Goal: Check status: Check status

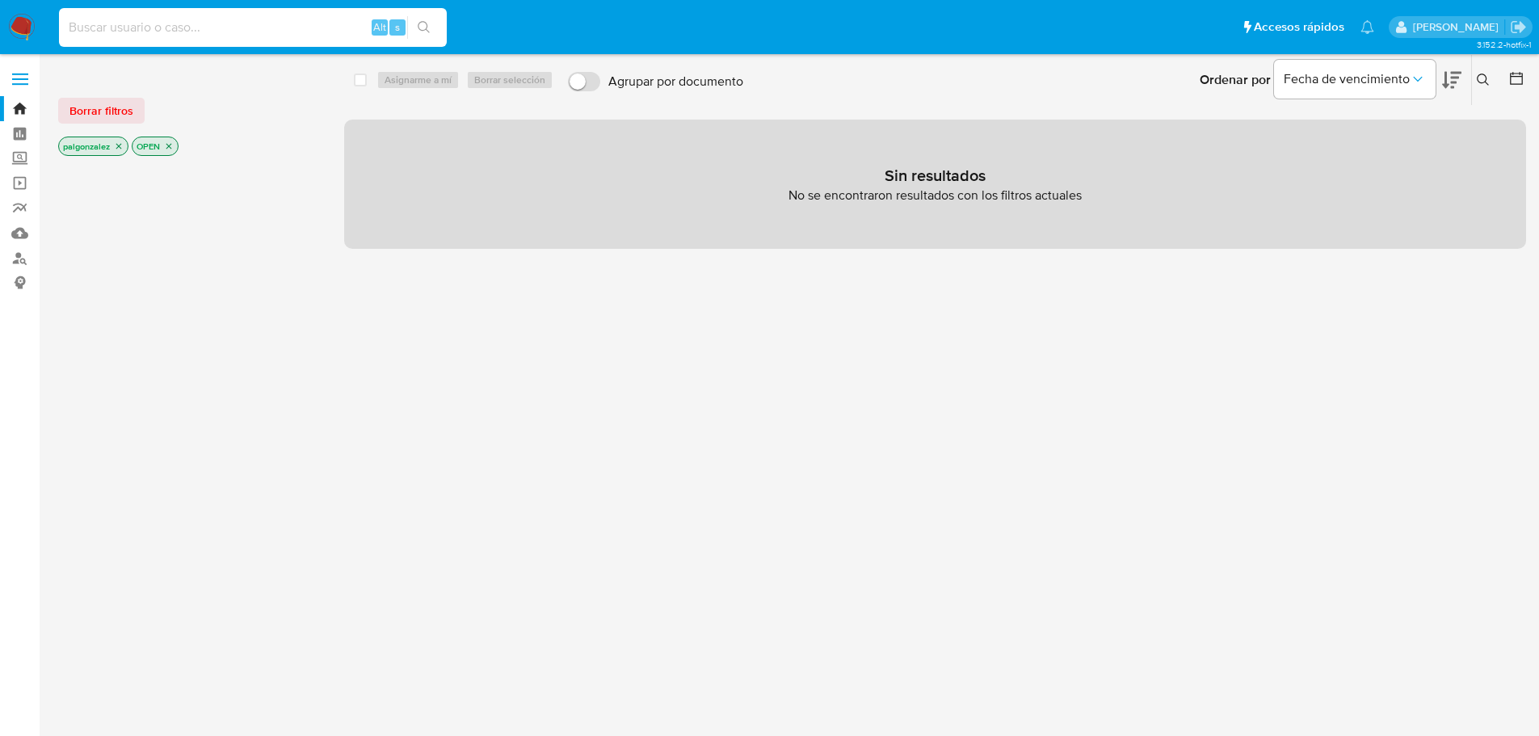
click at [235, 34] on input at bounding box center [253, 27] width 388 height 21
paste input "2575847118"
type input "2575847118"
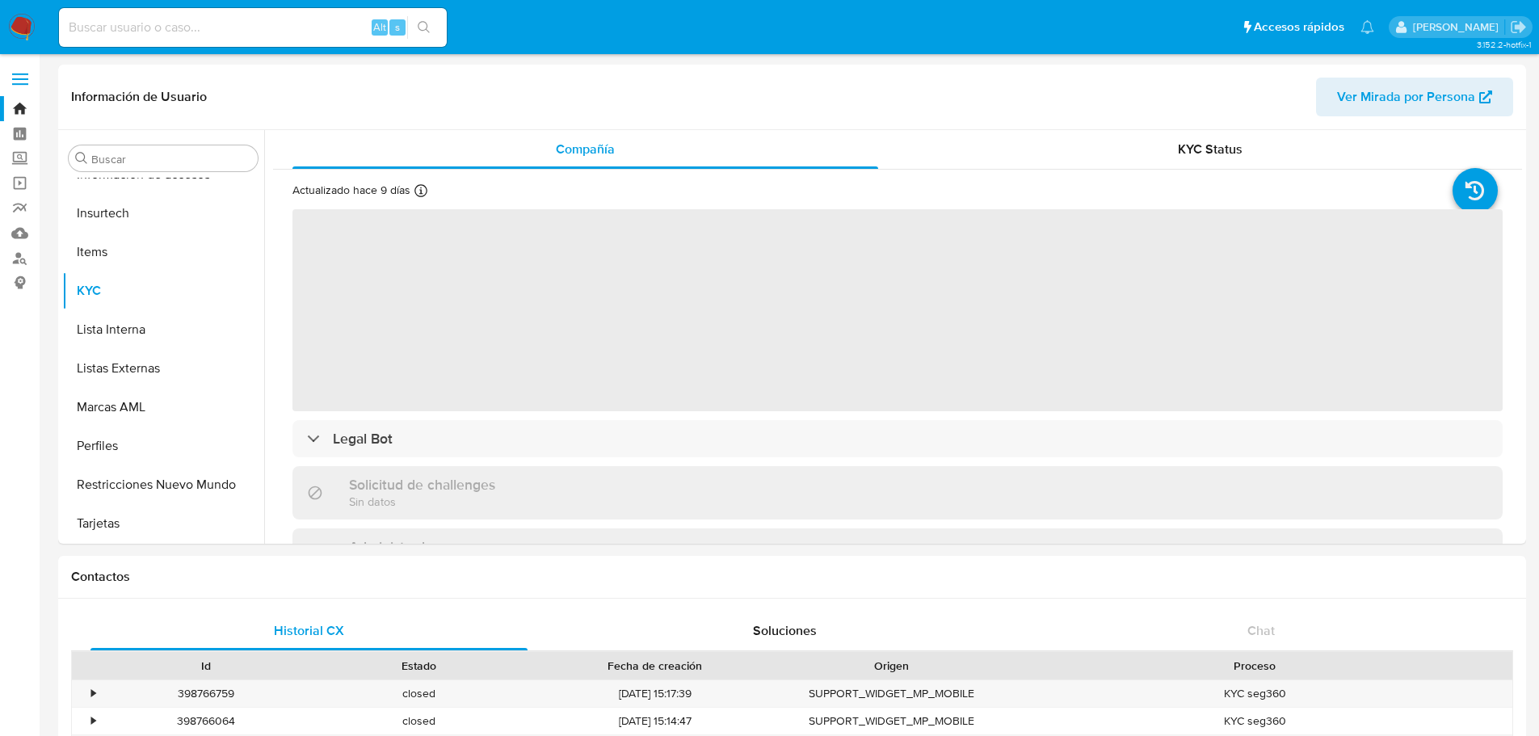
scroll to position [644, 0]
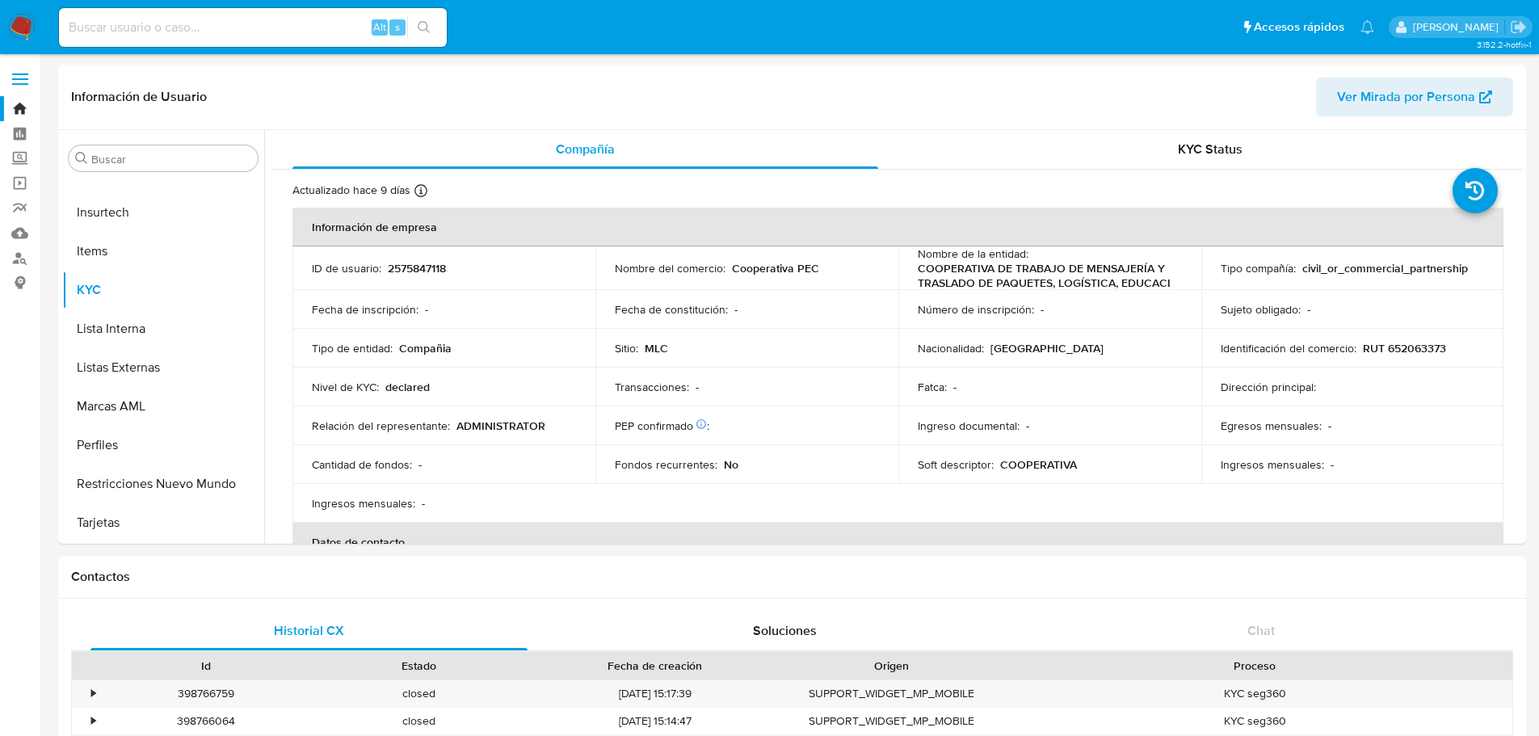
select select "10"
drag, startPoint x: 208, startPoint y: 35, endPoint x: 202, endPoint y: 23, distance: 13.7
click at [208, 33] on input at bounding box center [253, 27] width 388 height 21
paste input "1882491832"
drag, startPoint x: 208, startPoint y: 26, endPoint x: -544, endPoint y: -4, distance: 752.8
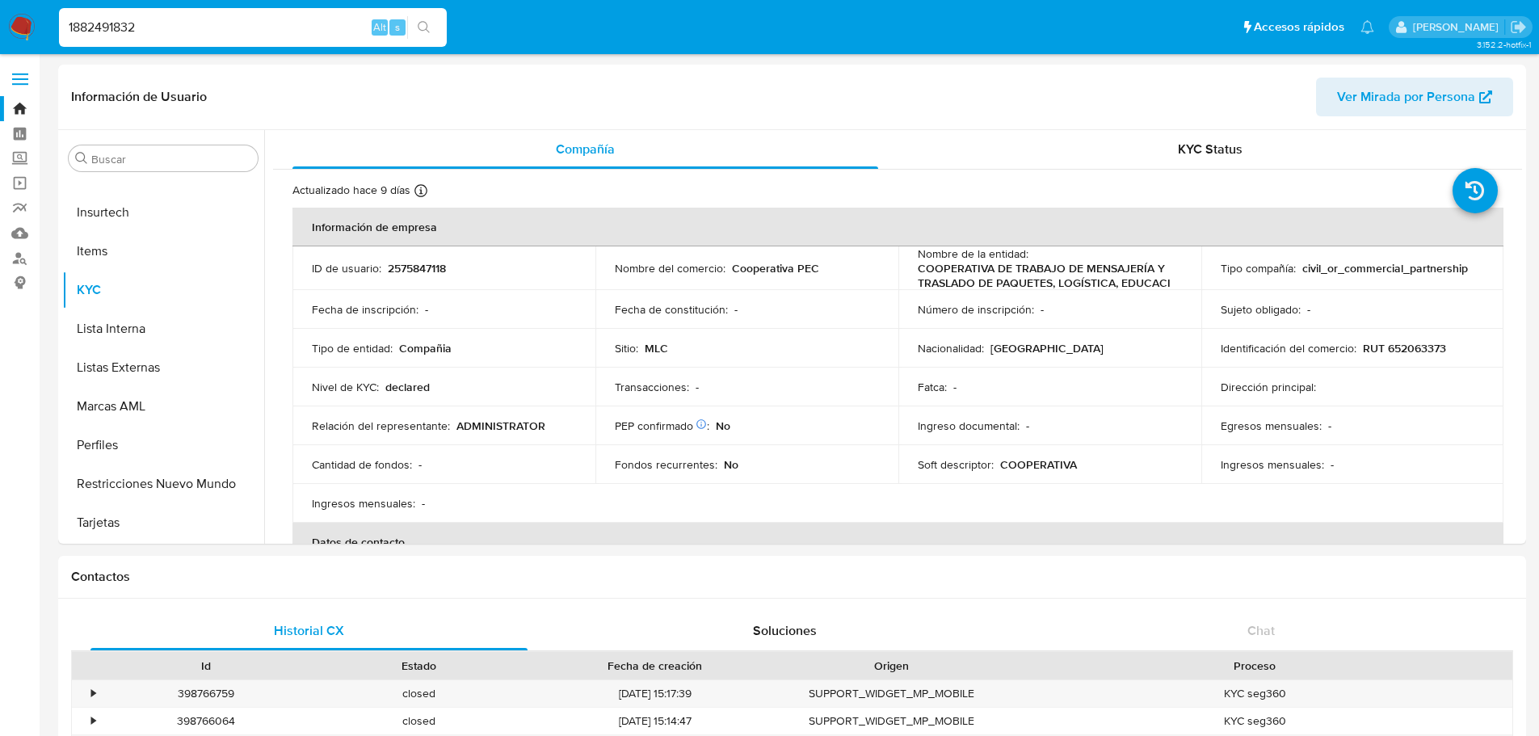
paste input
click at [175, 27] on input "1882491832" at bounding box center [253, 27] width 388 height 21
type input "1882491832"
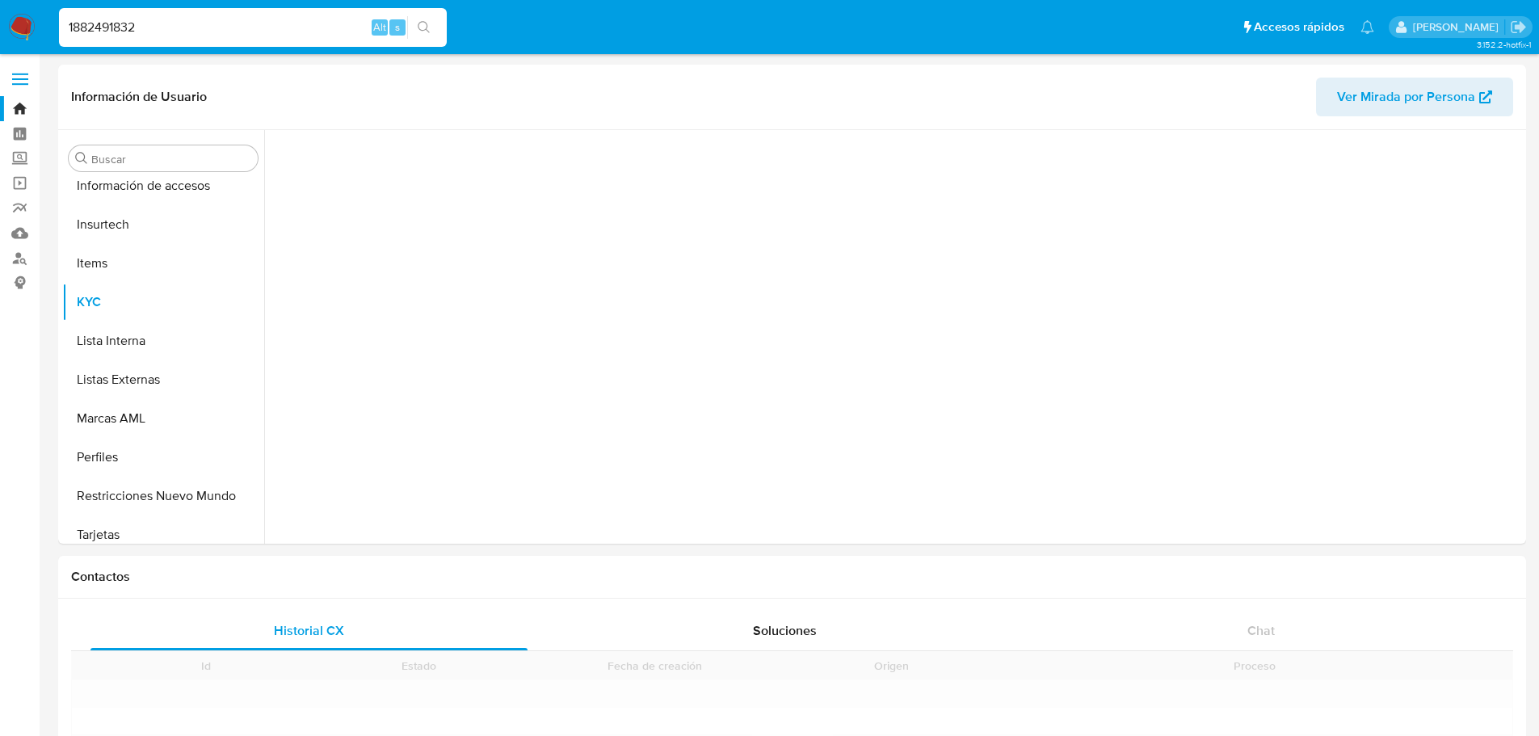
scroll to position [644, 0]
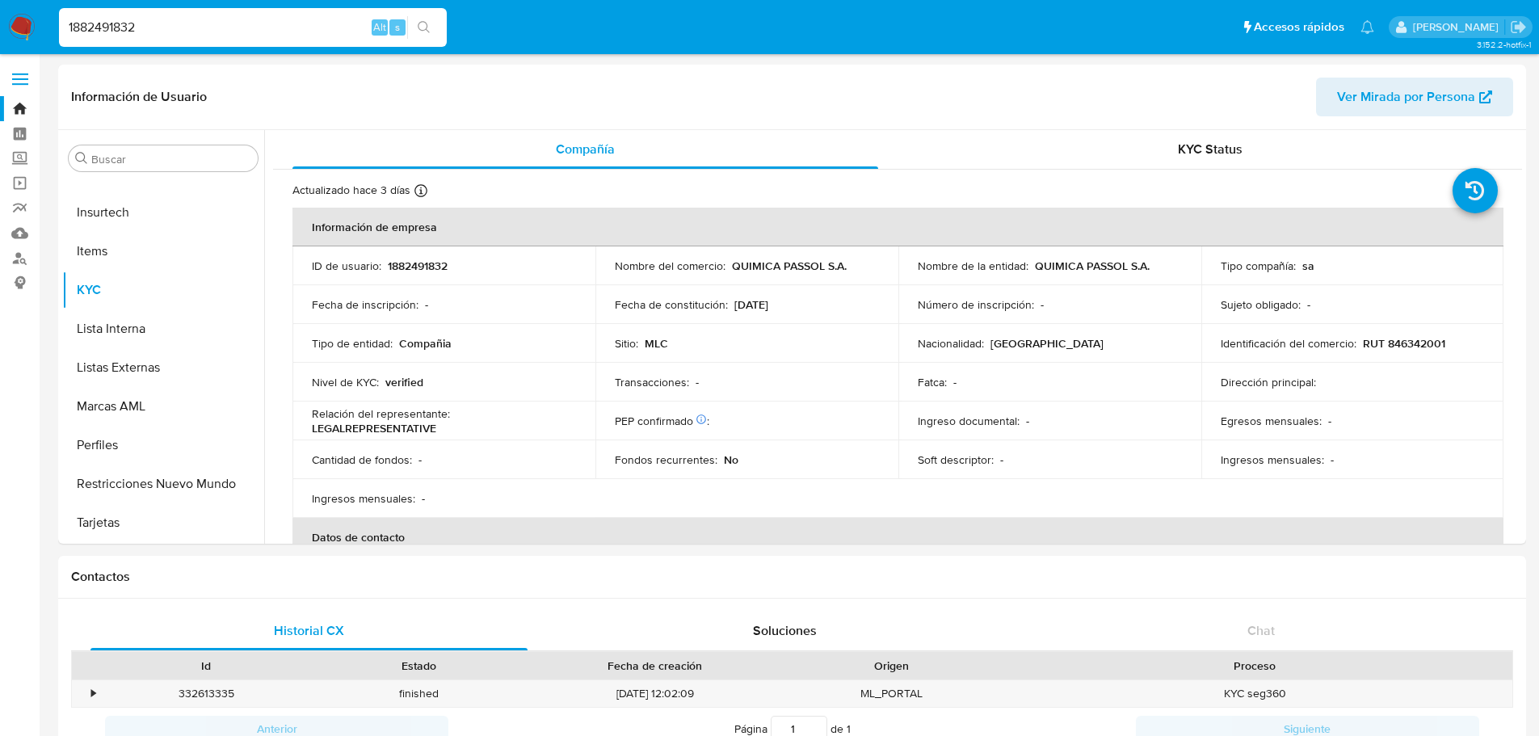
select select "10"
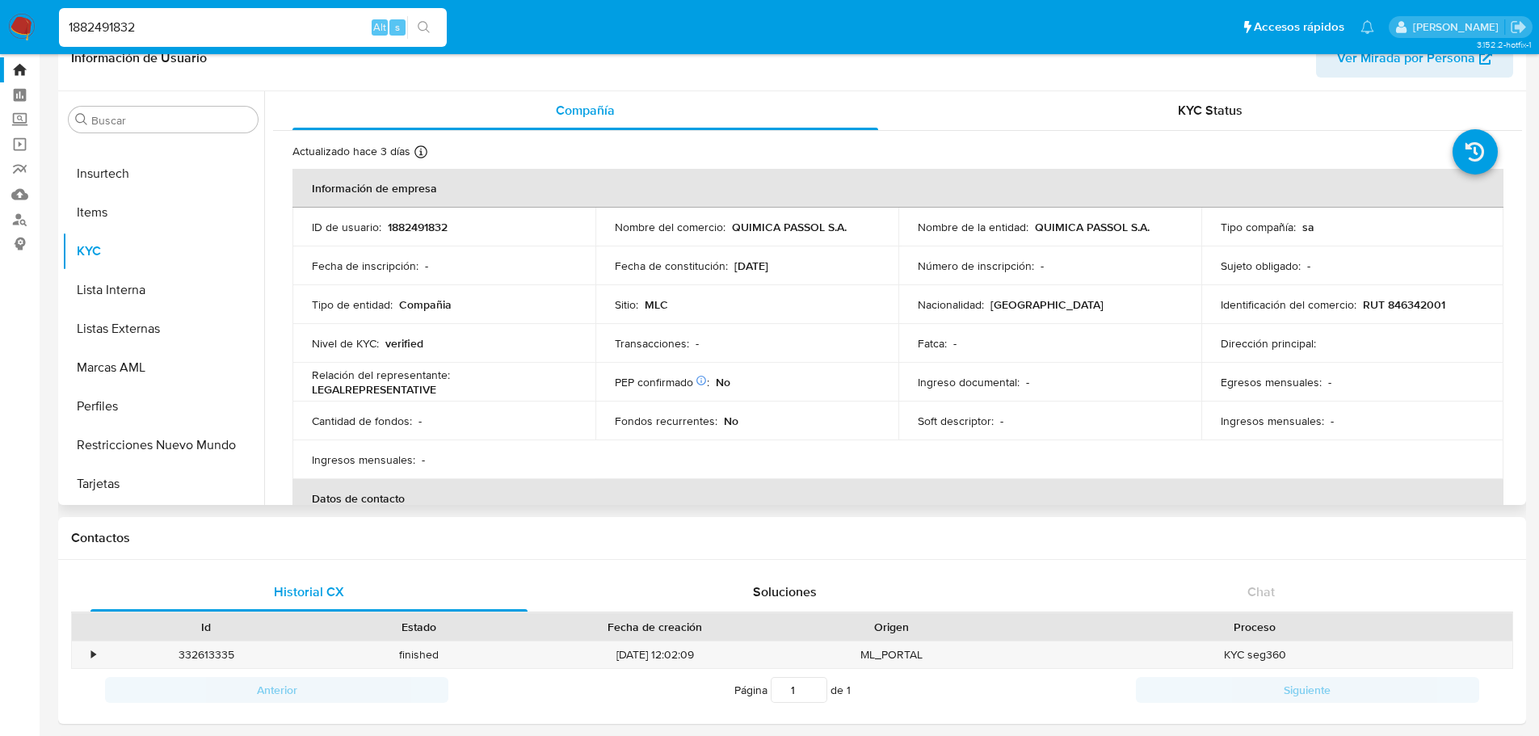
scroll to position [0, 0]
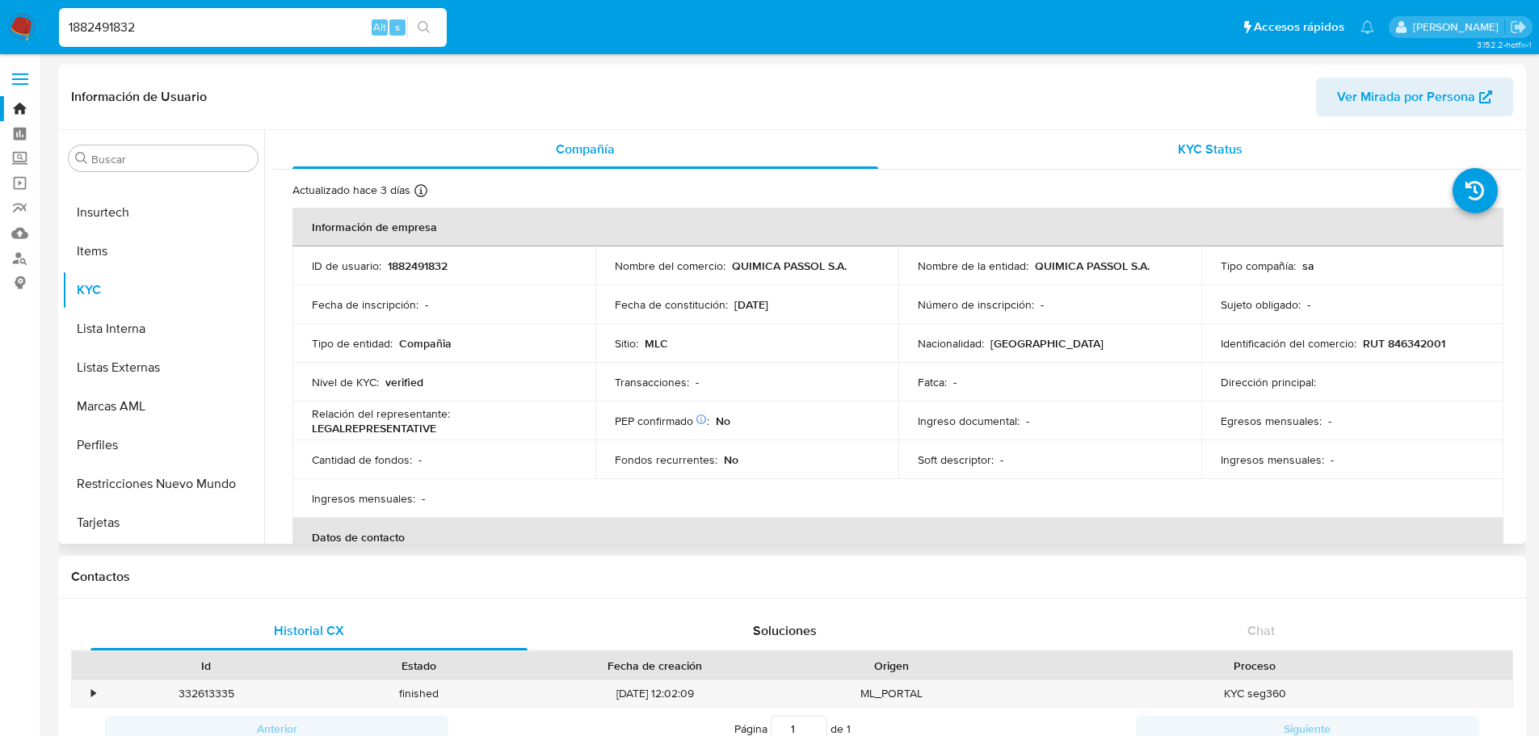
click at [1210, 149] on span "KYC Status" at bounding box center [1210, 149] width 65 height 19
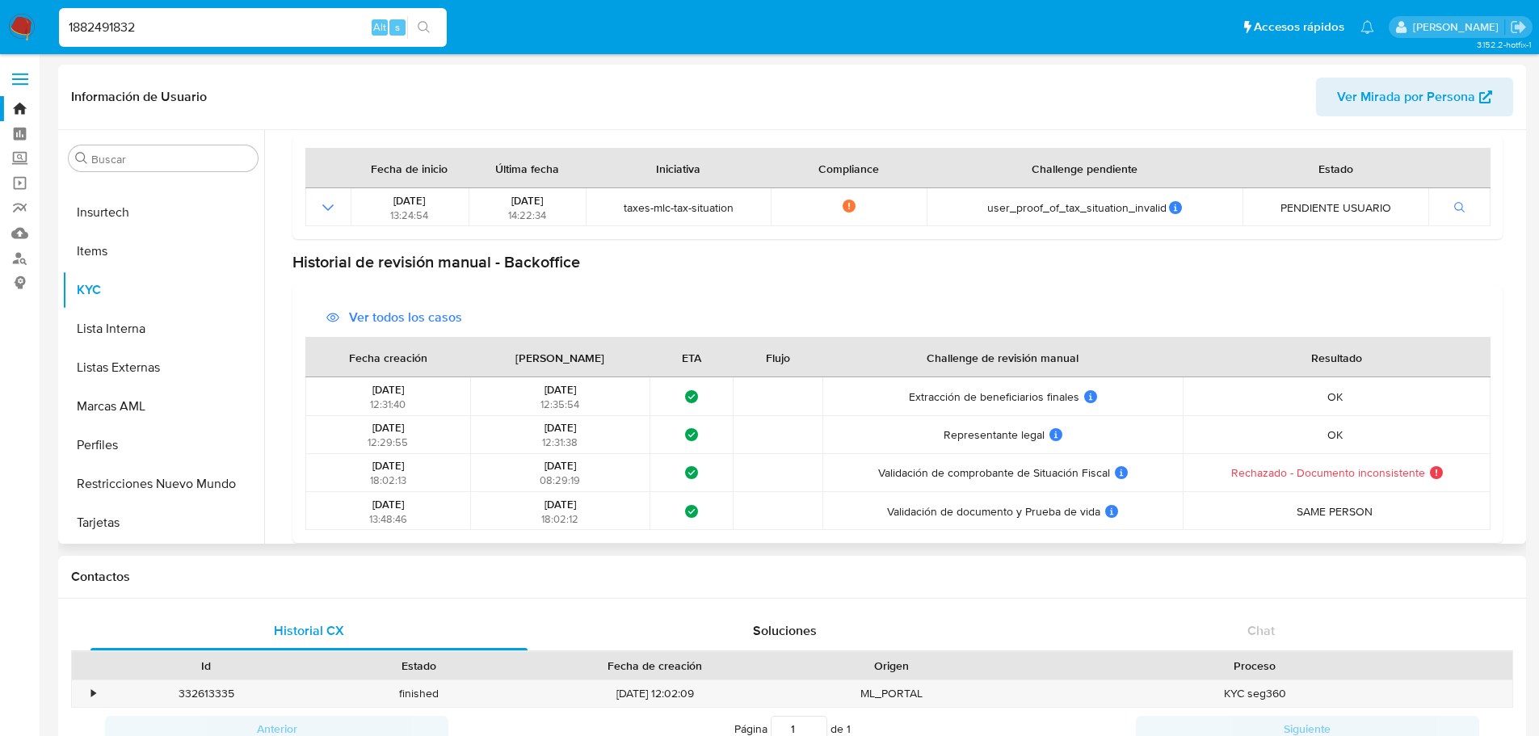
scroll to position [523, 0]
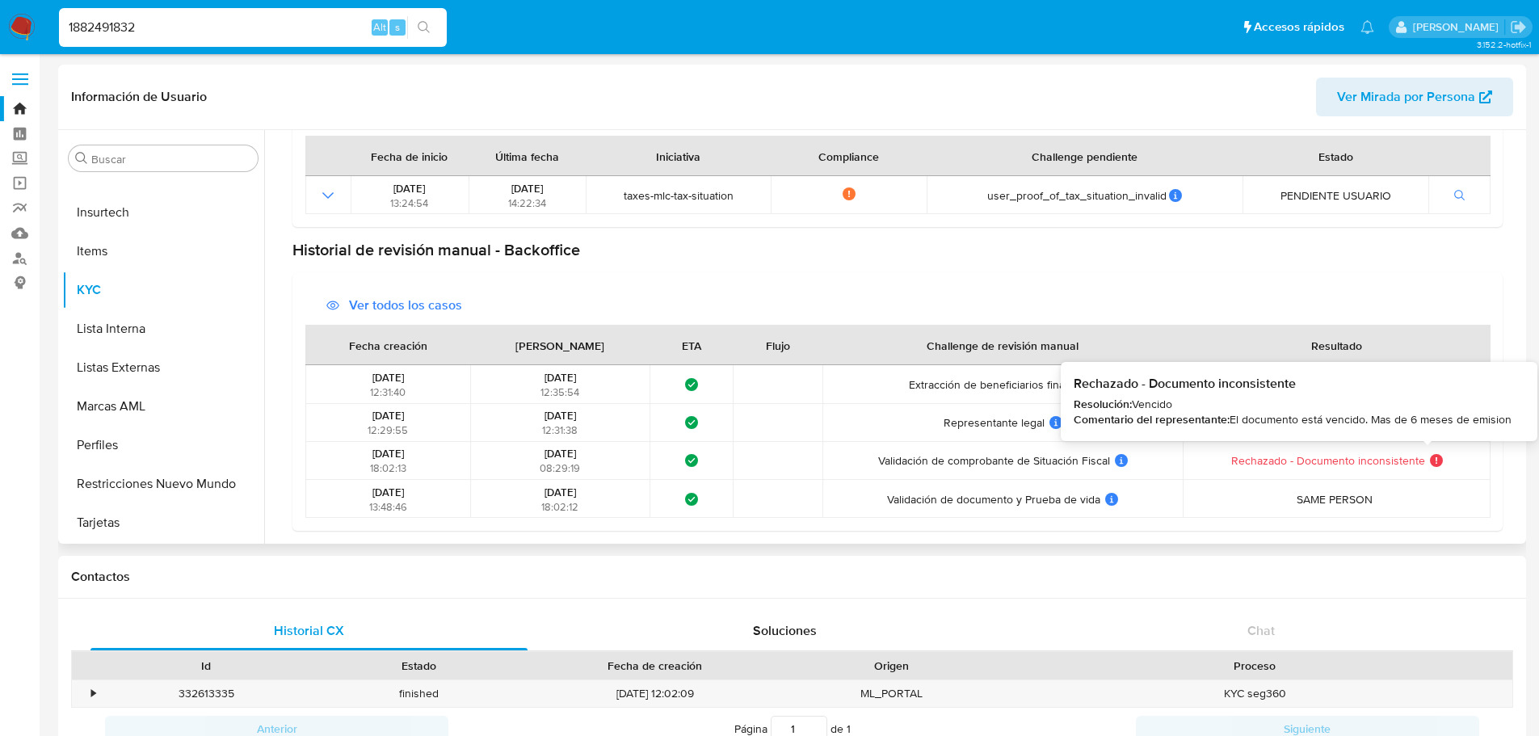
click at [1431, 463] on icon at bounding box center [1436, 460] width 13 height 13
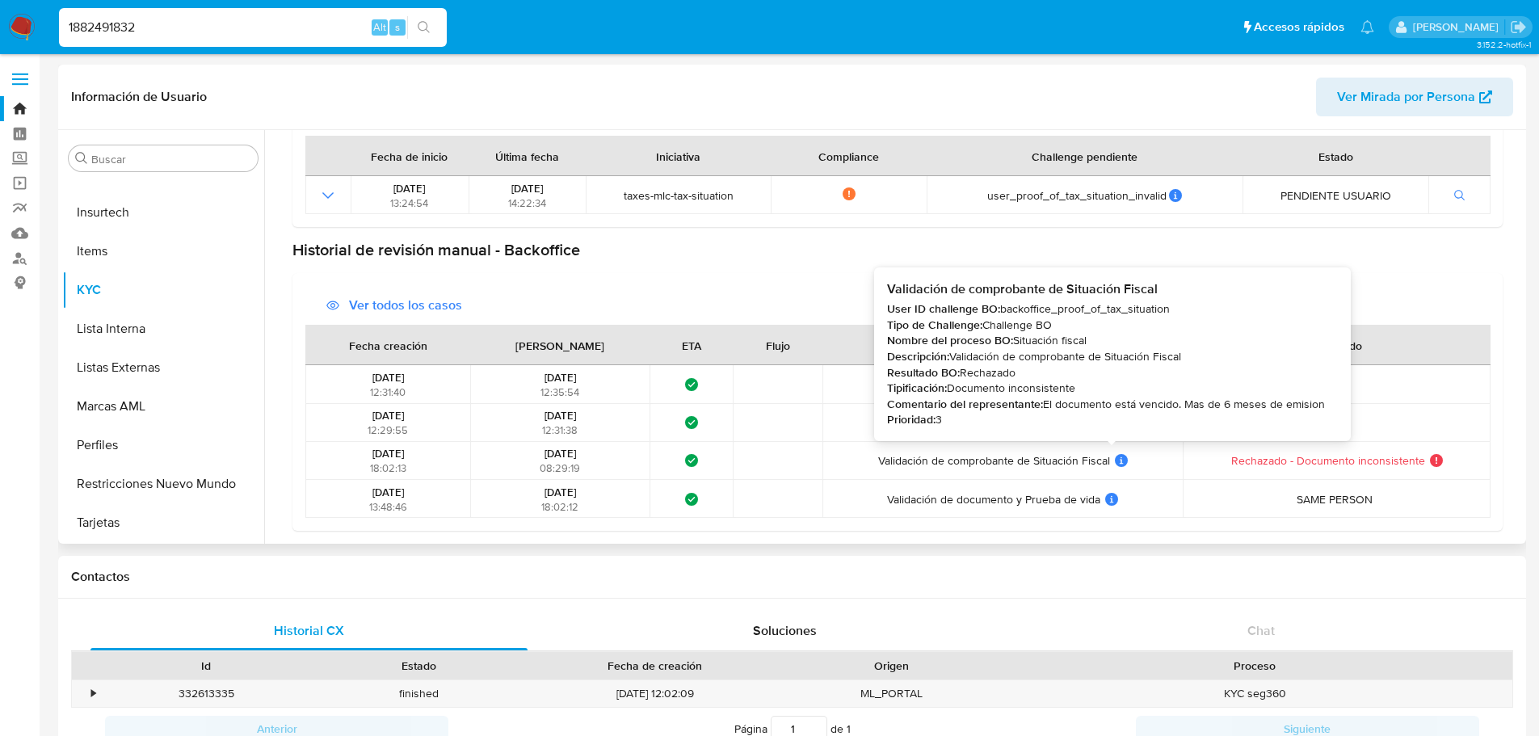
click at [1115, 463] on icon at bounding box center [1121, 460] width 13 height 13
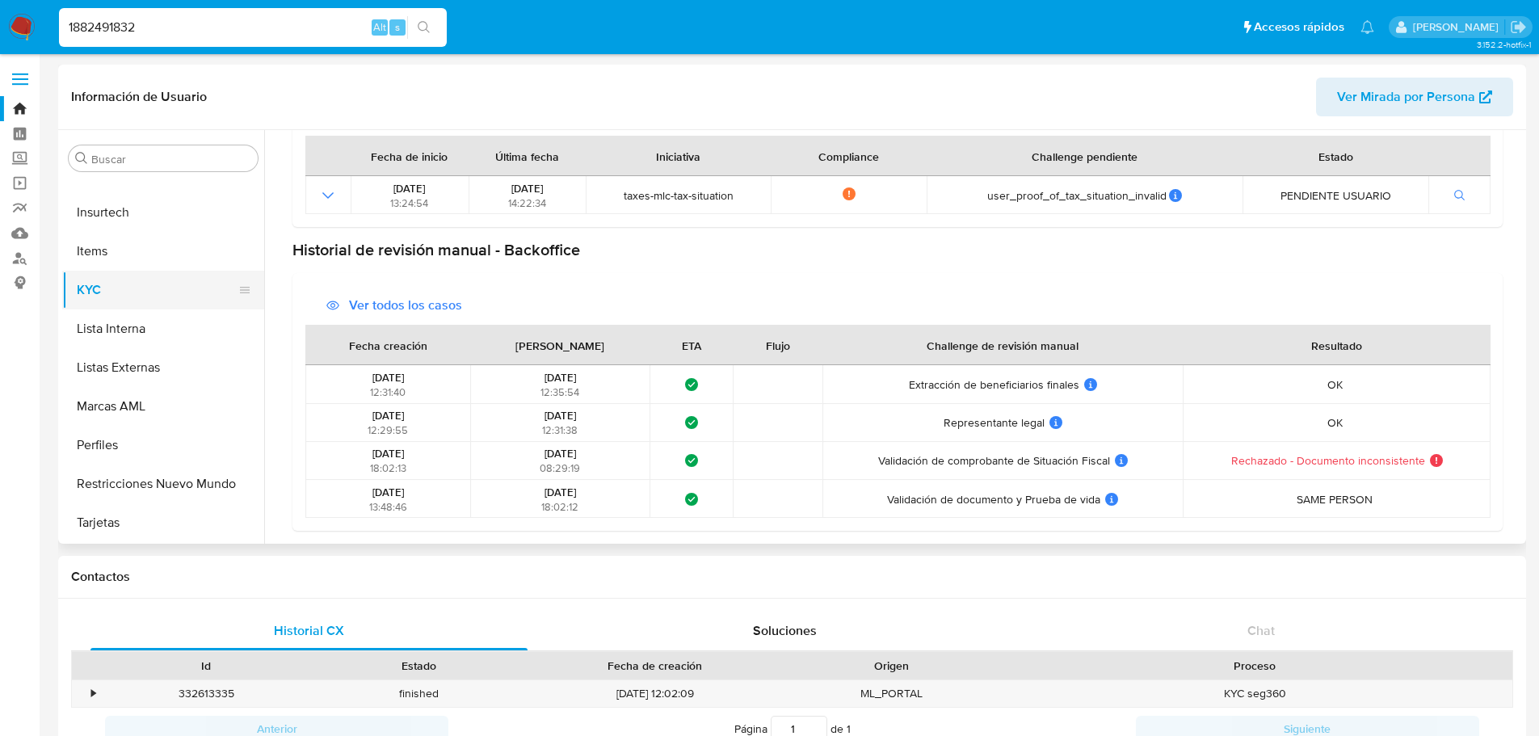
scroll to position [240, 0]
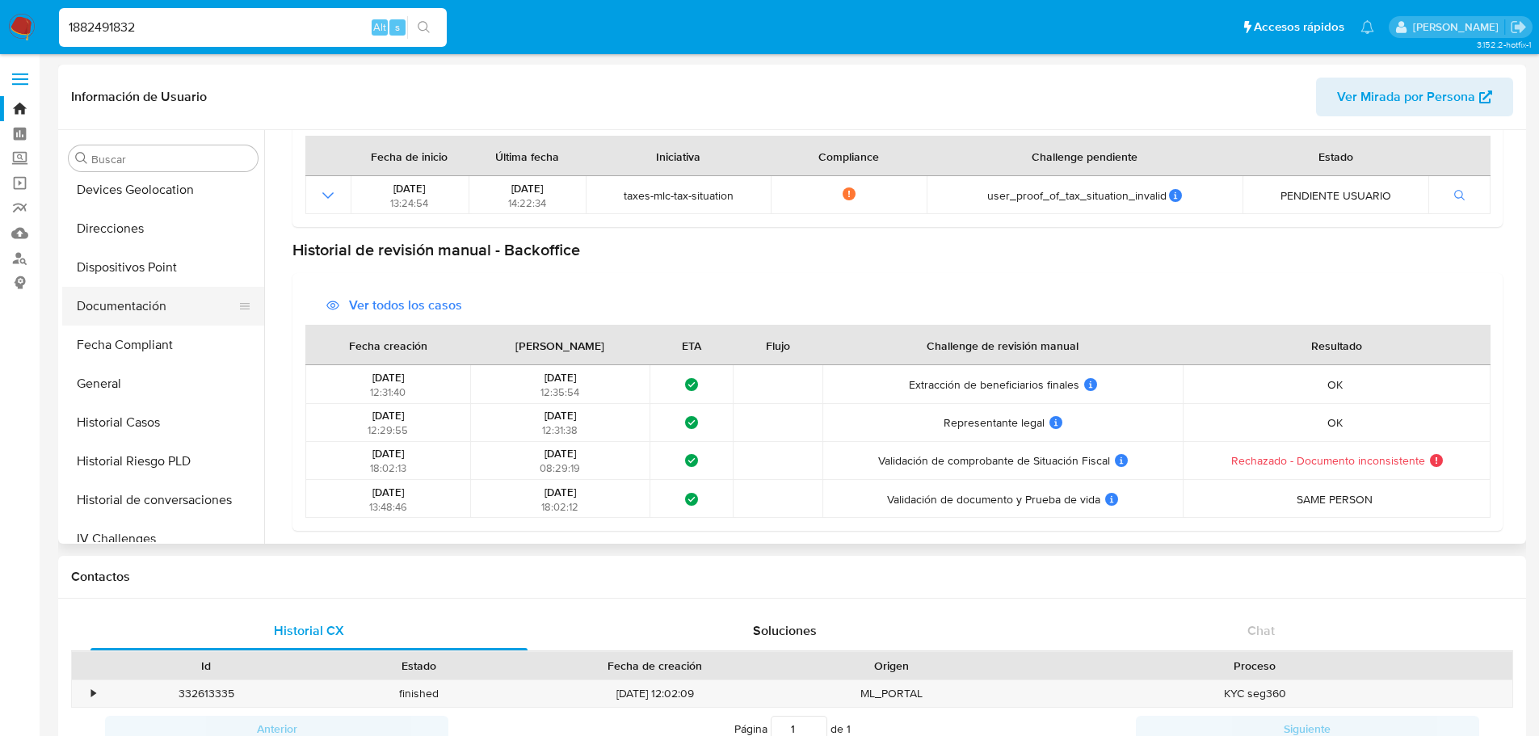
click at [164, 307] on button "Documentación" at bounding box center [156, 306] width 189 height 39
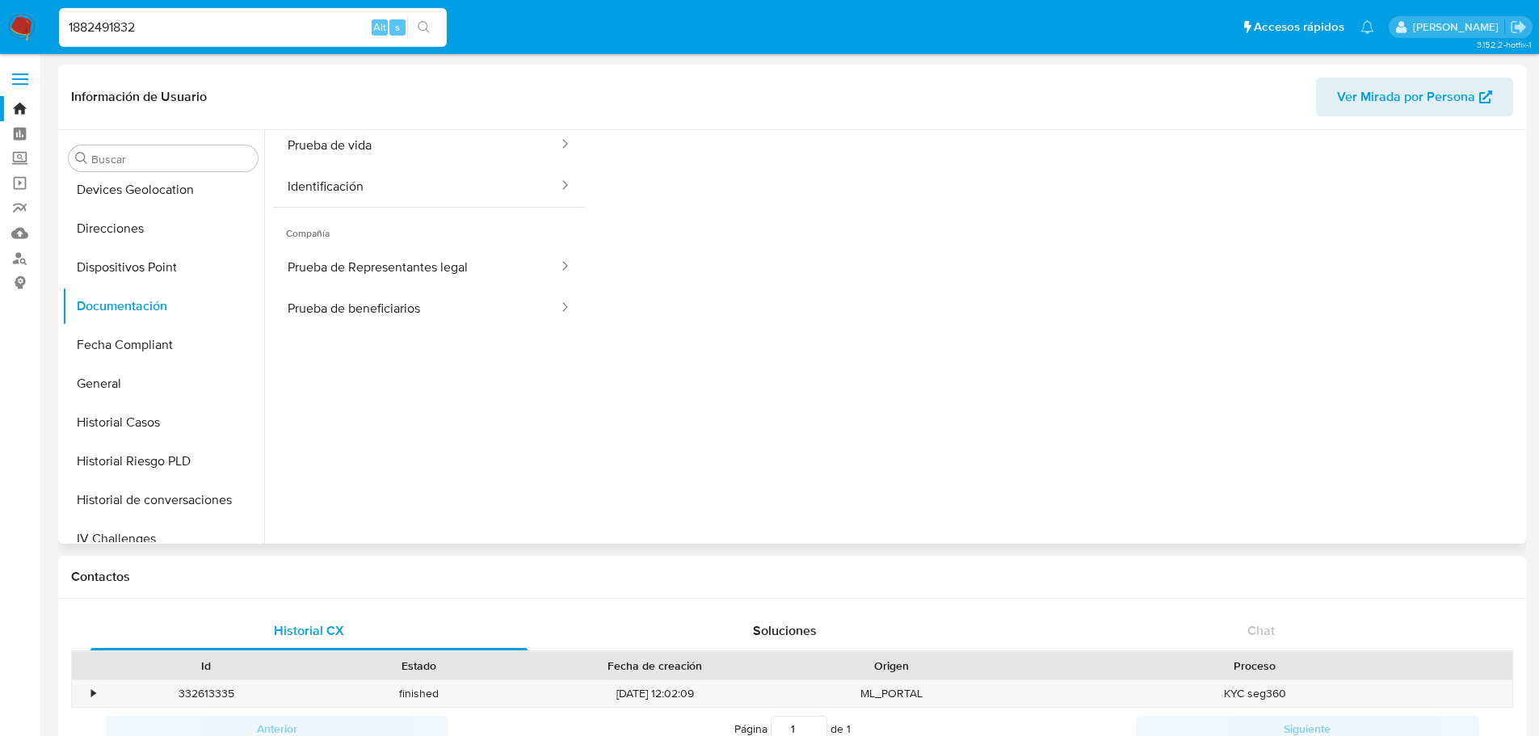
scroll to position [0, 0]
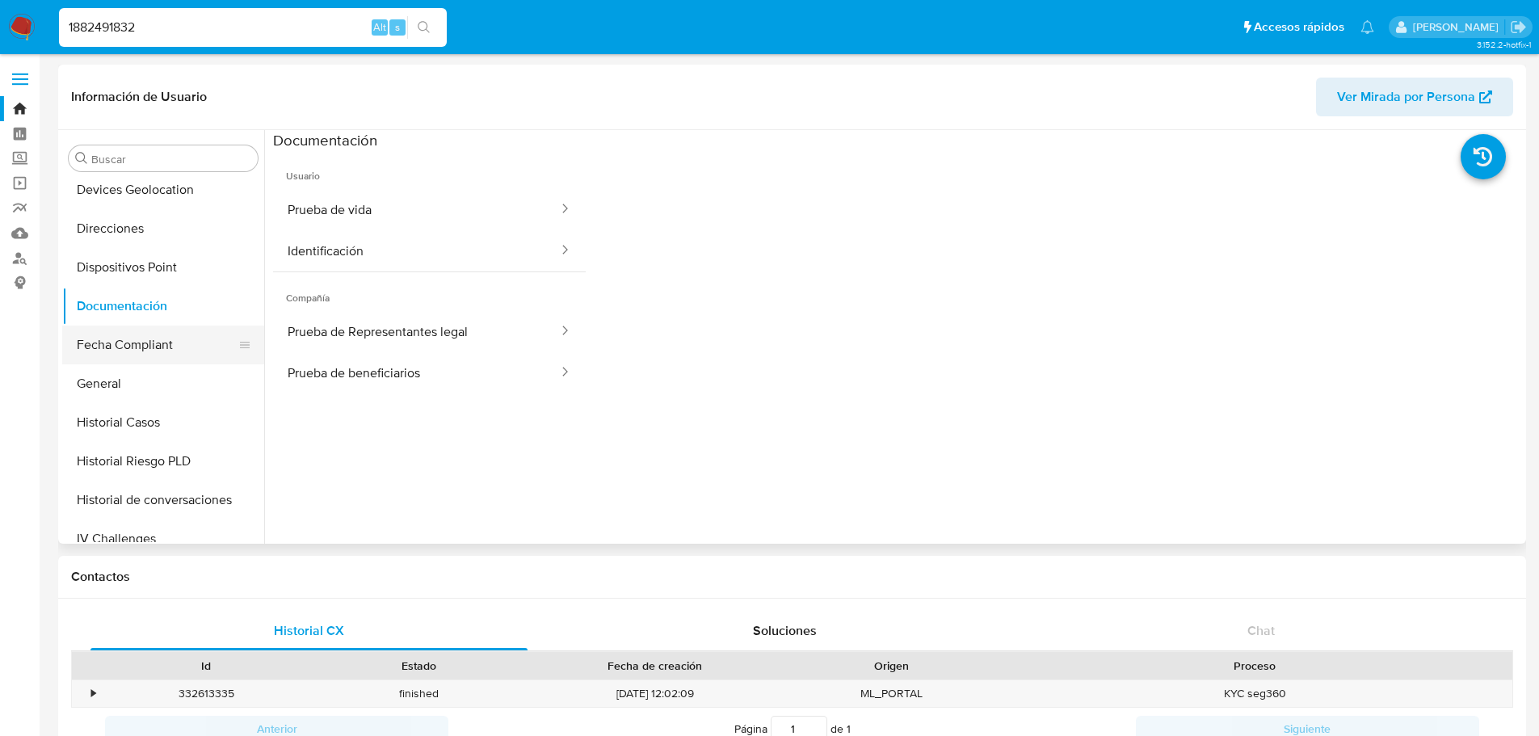
click at [138, 355] on button "Fecha Compliant" at bounding box center [156, 345] width 189 height 39
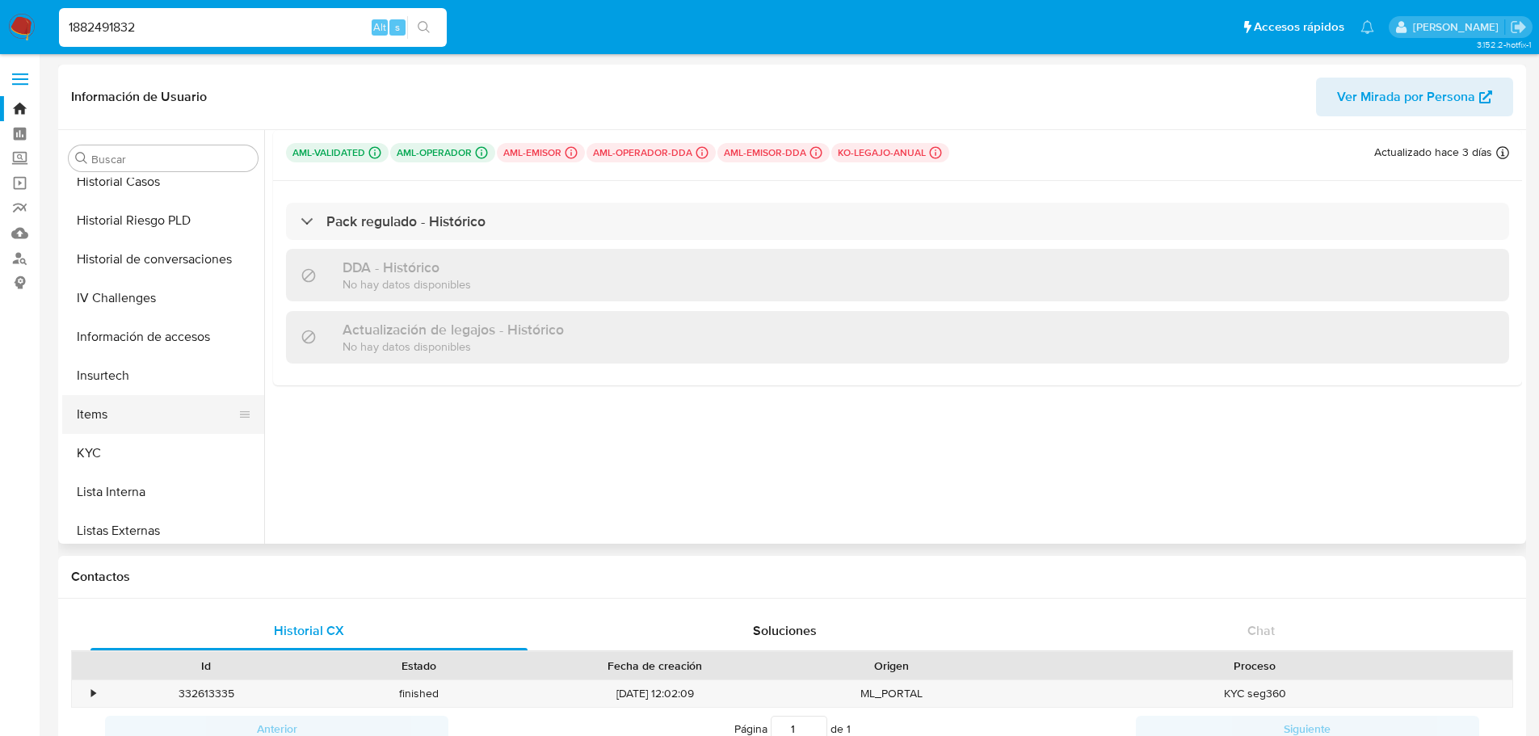
scroll to position [482, 0]
drag, startPoint x: 130, startPoint y: 444, endPoint x: 149, endPoint y: 449, distance: 20.0
click at [130, 446] on button "KYC" at bounding box center [156, 451] width 189 height 39
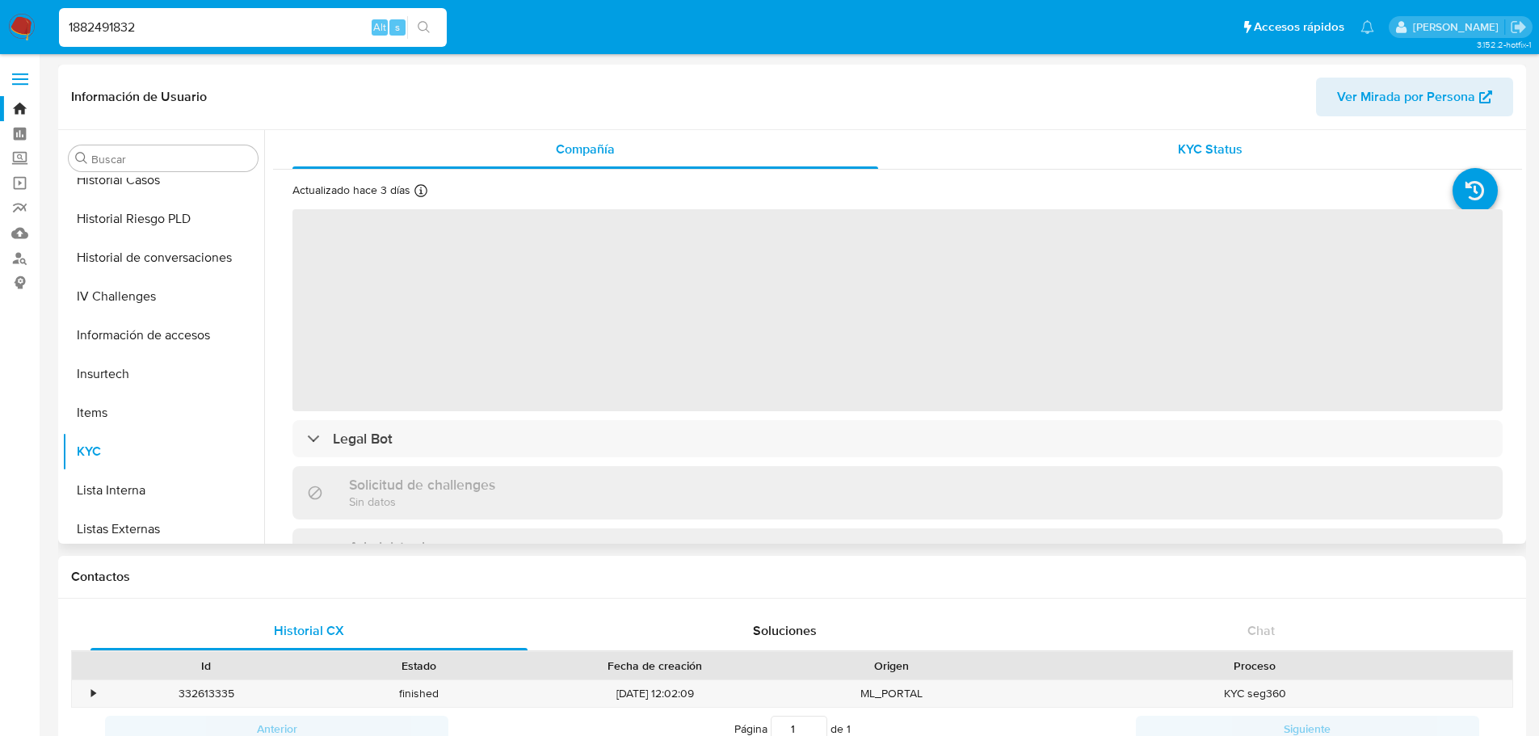
click at [1209, 154] on span "KYC Status" at bounding box center [1210, 149] width 65 height 19
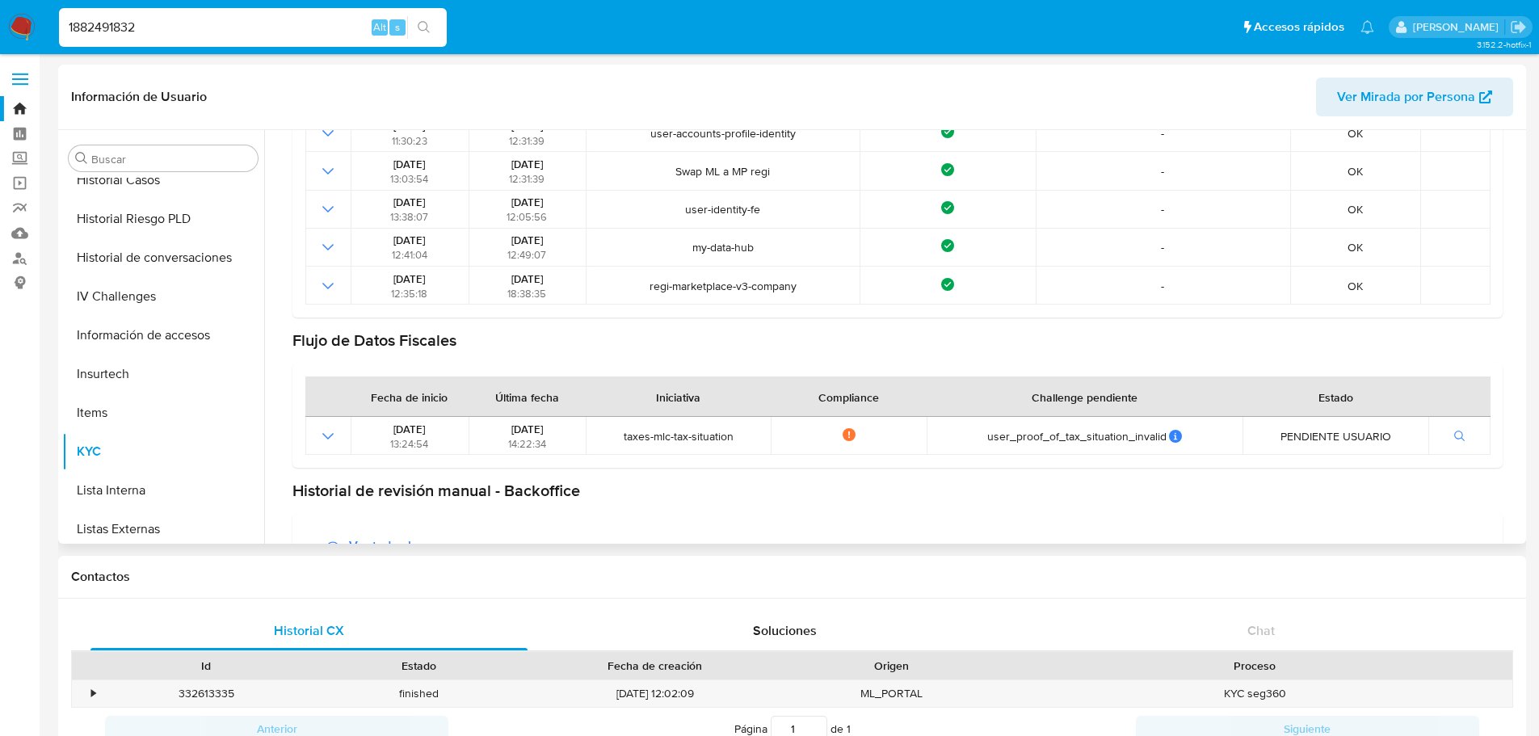
scroll to position [404, 0]
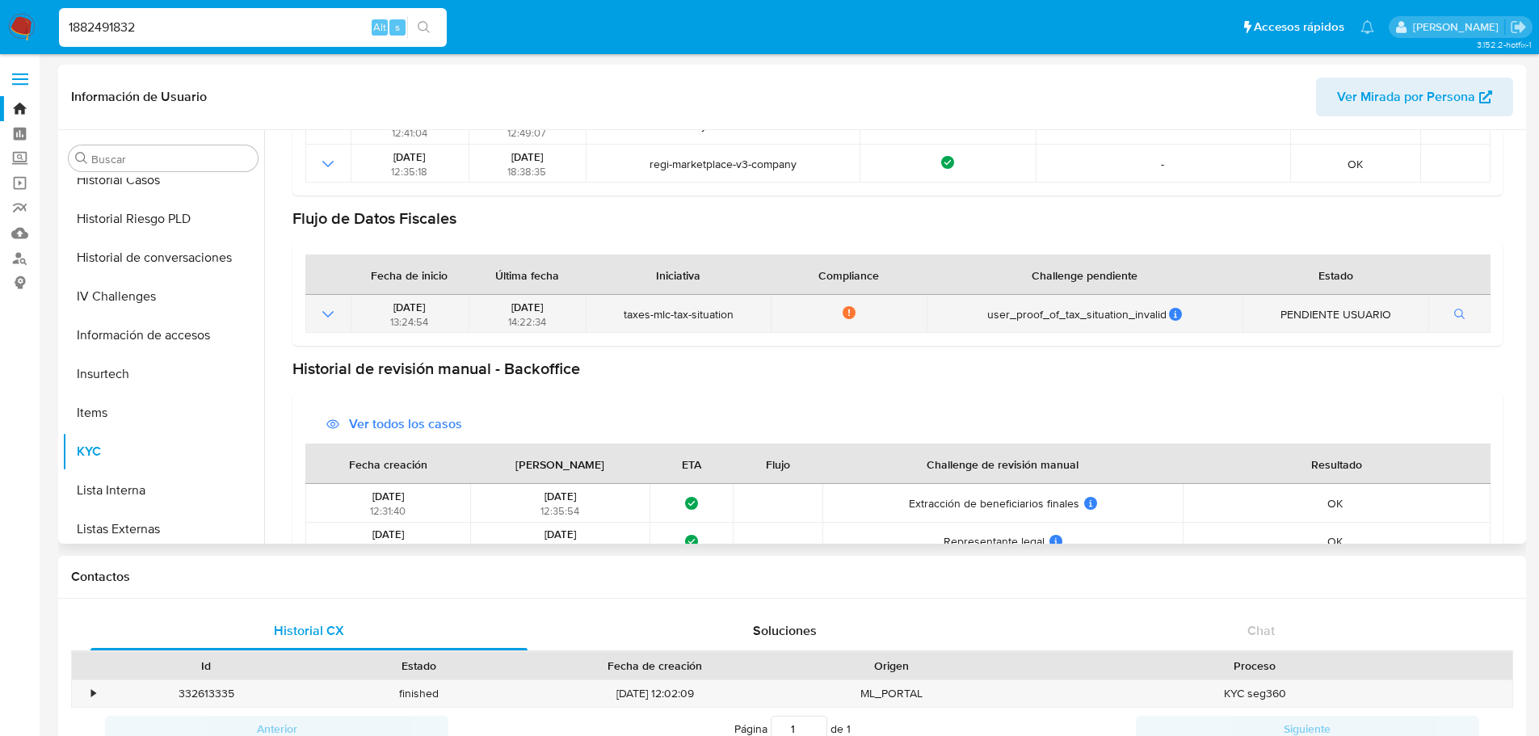
click at [330, 311] on icon "Mostrar operación" at bounding box center [327, 314] width 19 height 19
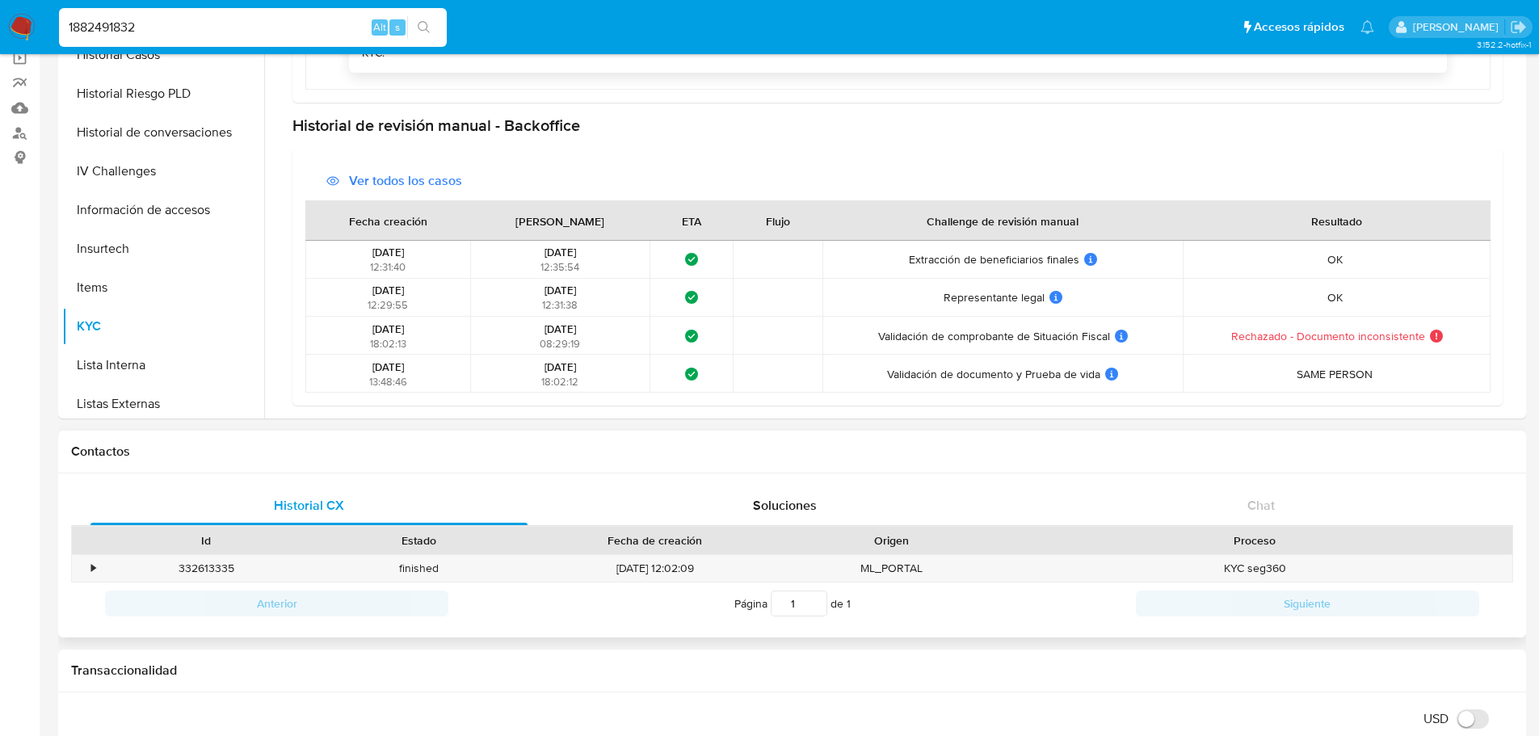
scroll to position [242, 0]
